Goal: Task Accomplishment & Management: Manage account settings

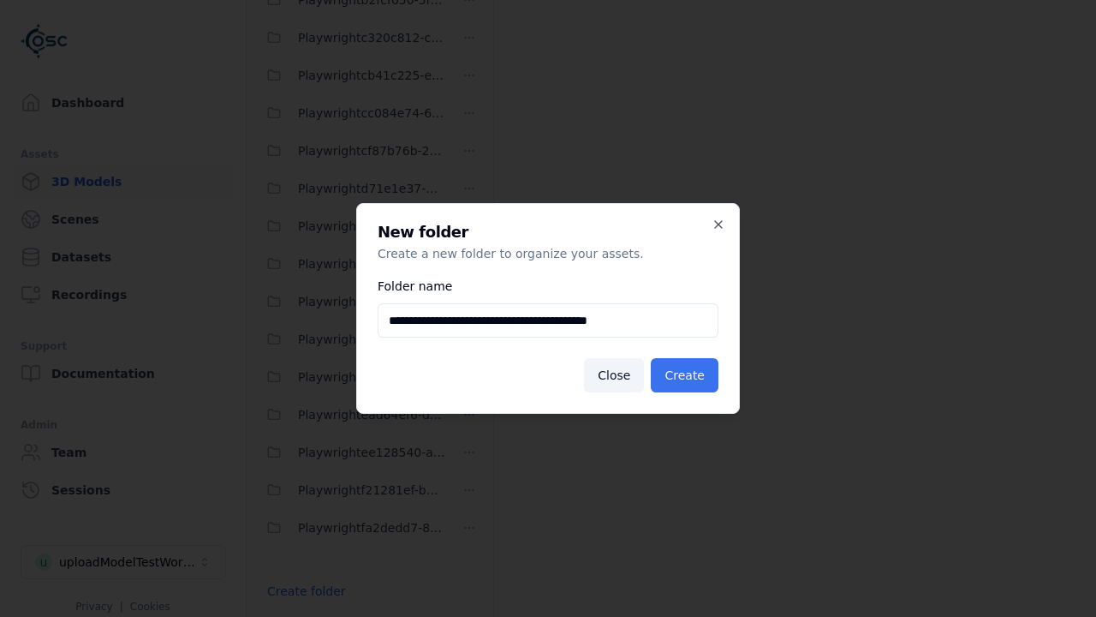
type input "**********"
click at [687, 375] on button "Create" at bounding box center [685, 375] width 68 height 34
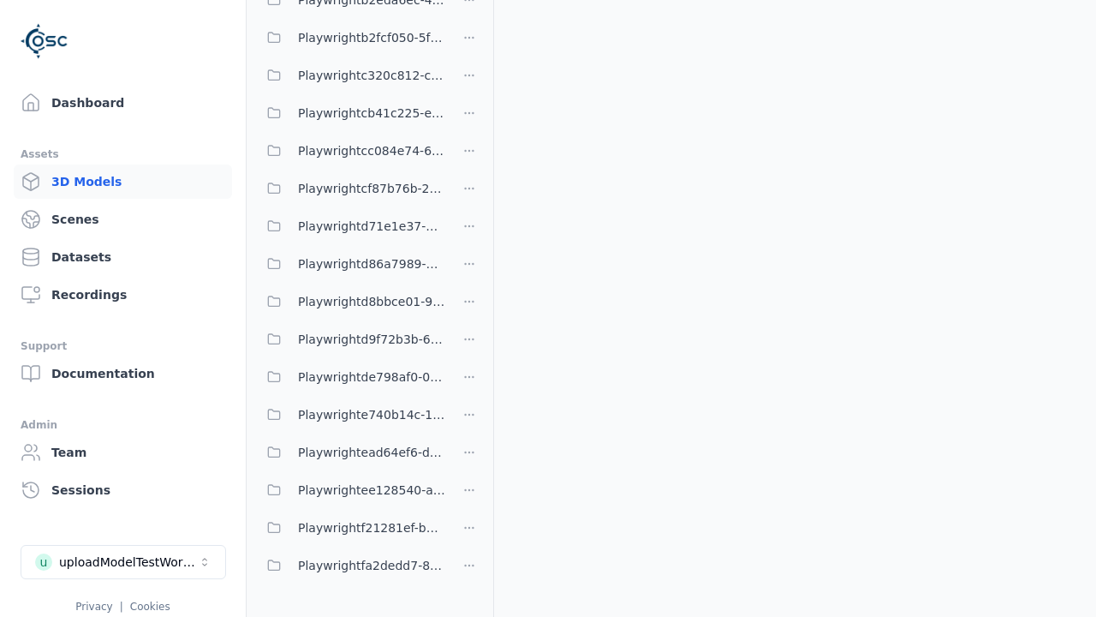
scroll to position [559, 0]
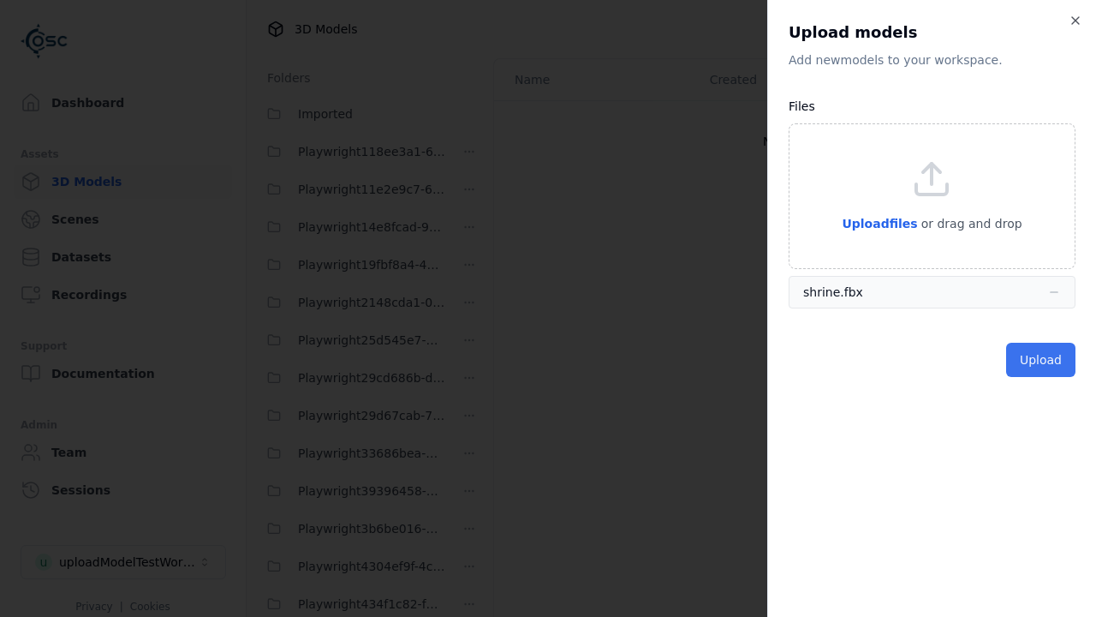
click at [1042, 360] on button "Upload" at bounding box center [1040, 360] width 69 height 34
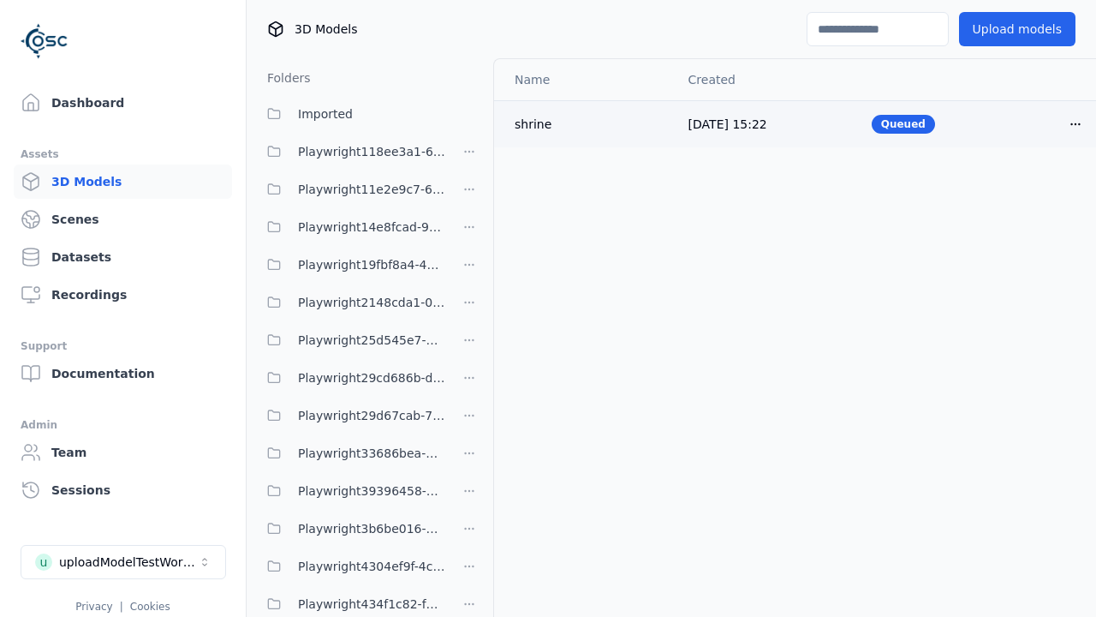
click at [1076, 123] on html "Support Dashboard Assets 3D Models Scenes Datasets Recordings Support Documenta…" at bounding box center [548, 308] width 1096 height 617
click at [1038, 190] on div "Delete" at bounding box center [1038, 189] width 101 height 27
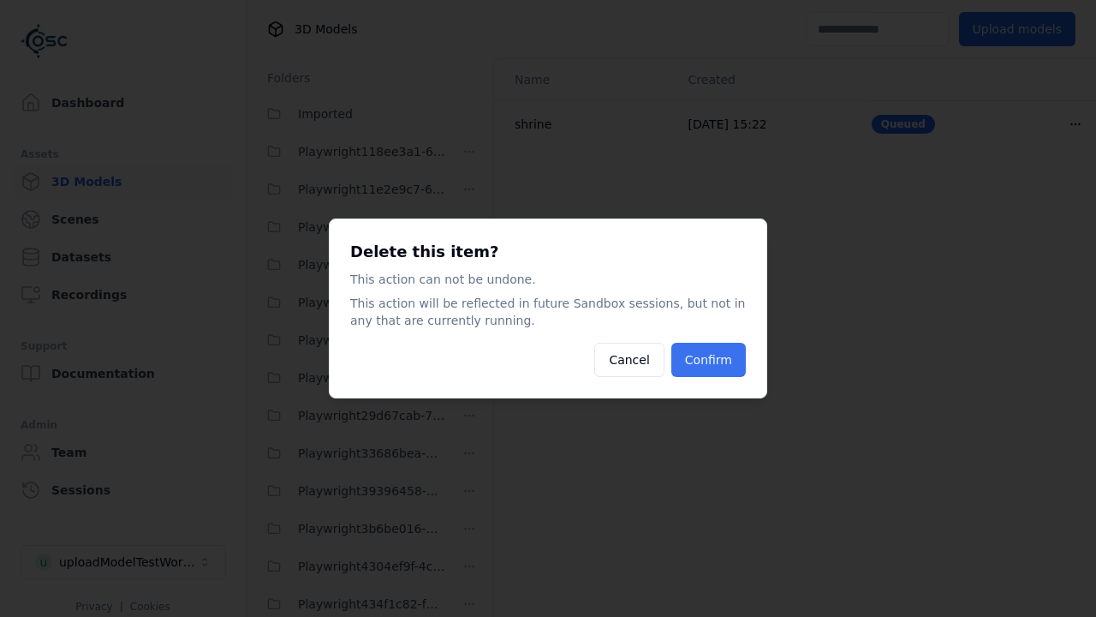
click at [710, 360] on button "Confirm" at bounding box center [708, 360] width 75 height 34
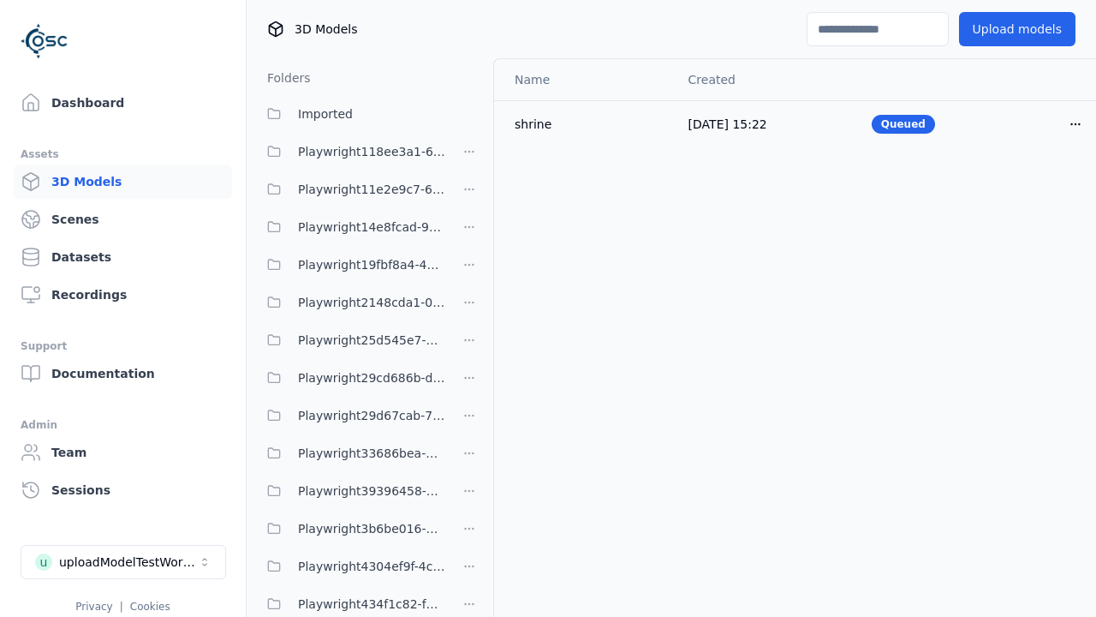
click at [469, 308] on html "Support Dashboard Assets 3D Models Scenes Datasets Recordings Support Documenta…" at bounding box center [548, 308] width 1096 height 617
